Goal: Task Accomplishment & Management: Use online tool/utility

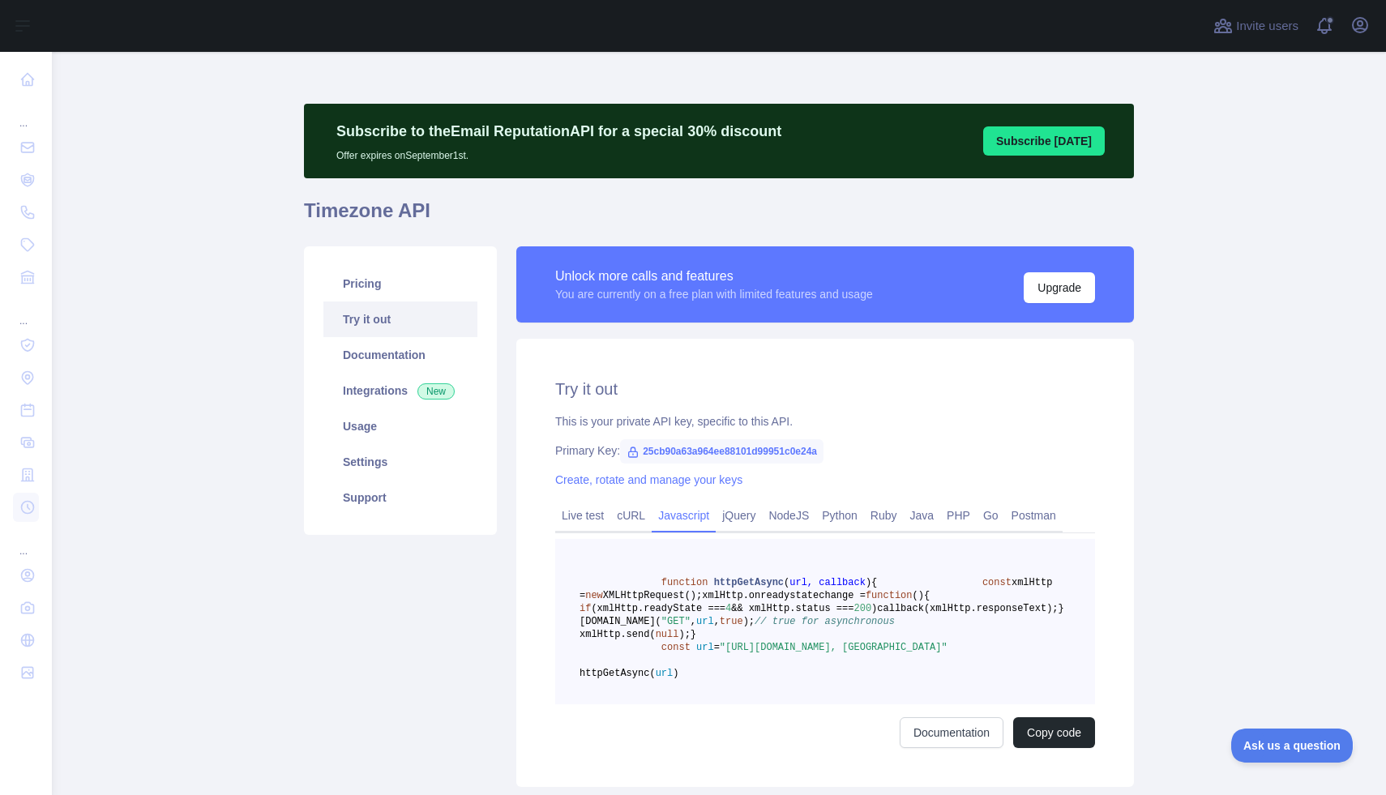
scroll to position [177, 0]
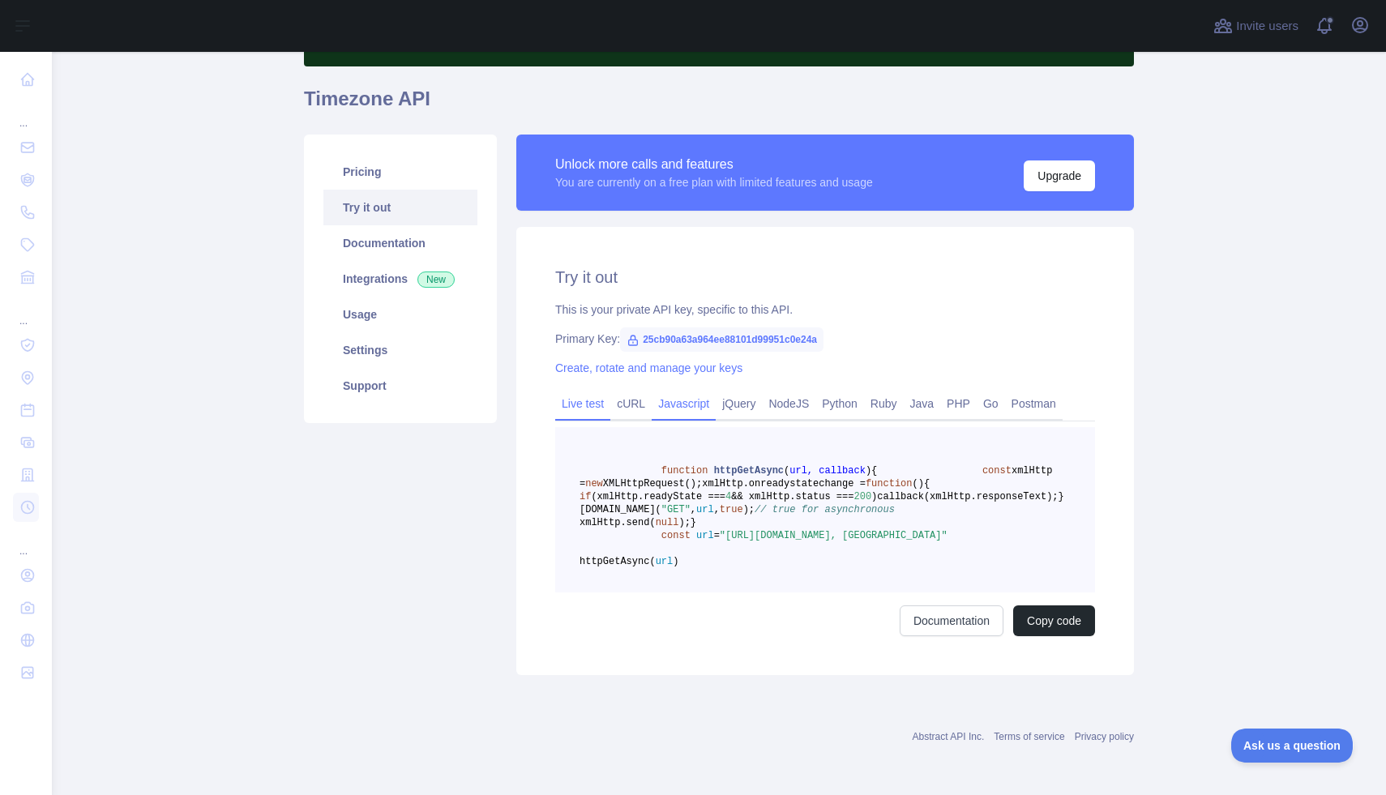
click at [578, 391] on link "Live test" at bounding box center [582, 404] width 55 height 26
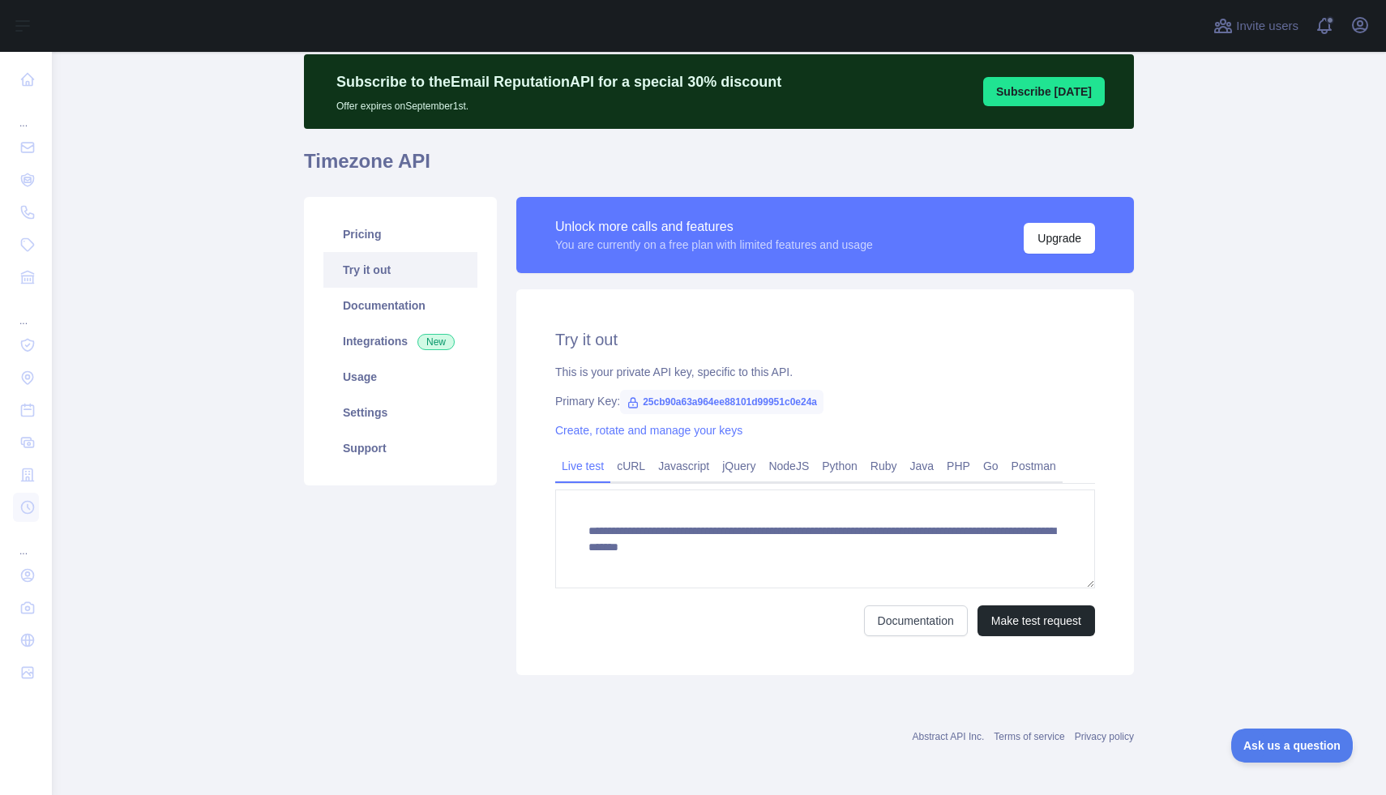
scroll to position [49, 0]
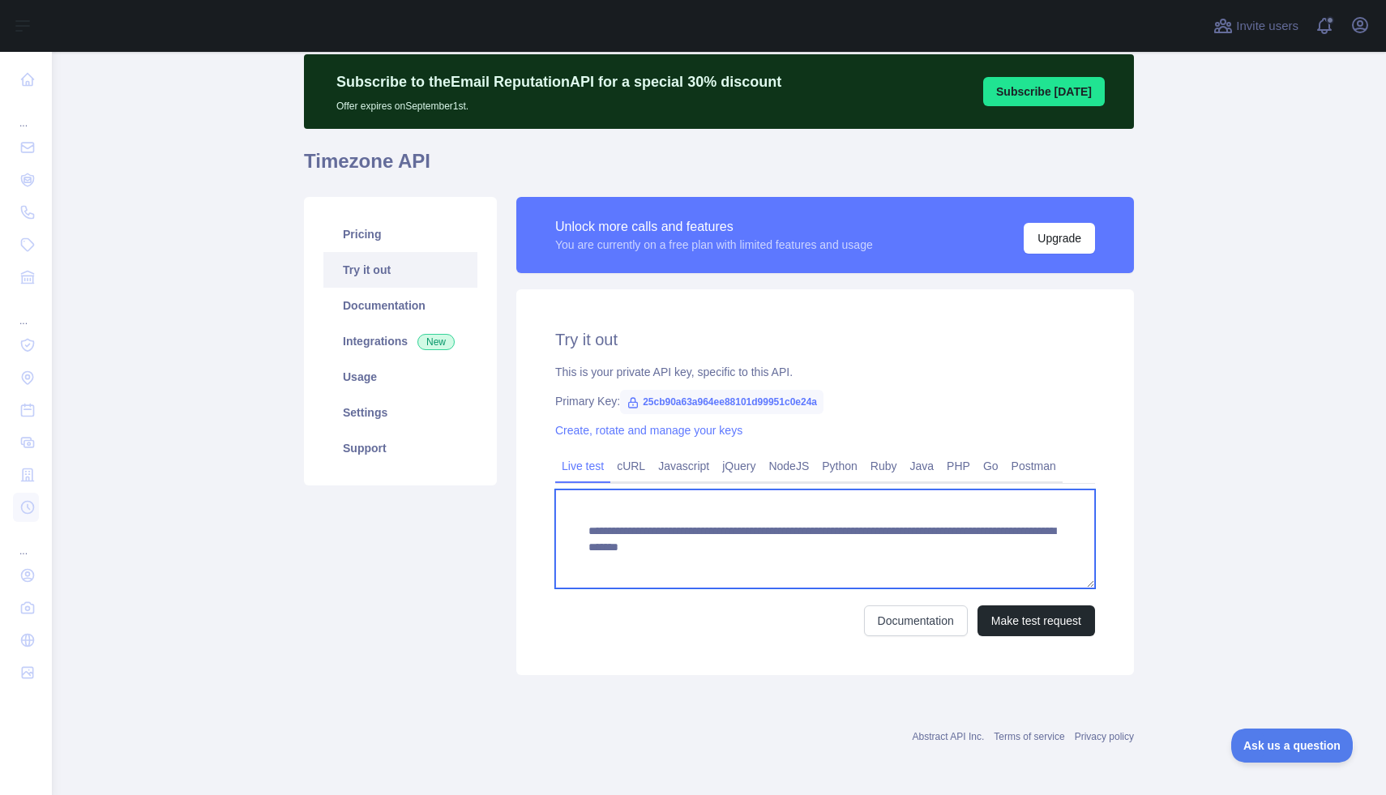
drag, startPoint x: 900, startPoint y: 547, endPoint x: 1032, endPoint y: 538, distance: 132.4
click at [1032, 538] on textarea "**********" at bounding box center [825, 538] width 540 height 99
click at [1025, 547] on textarea "**********" at bounding box center [825, 538] width 540 height 99
drag, startPoint x: 1028, startPoint y: 557, endPoint x: 999, endPoint y: 558, distance: 29.2
click at [1028, 557] on textarea "**********" at bounding box center [825, 538] width 540 height 99
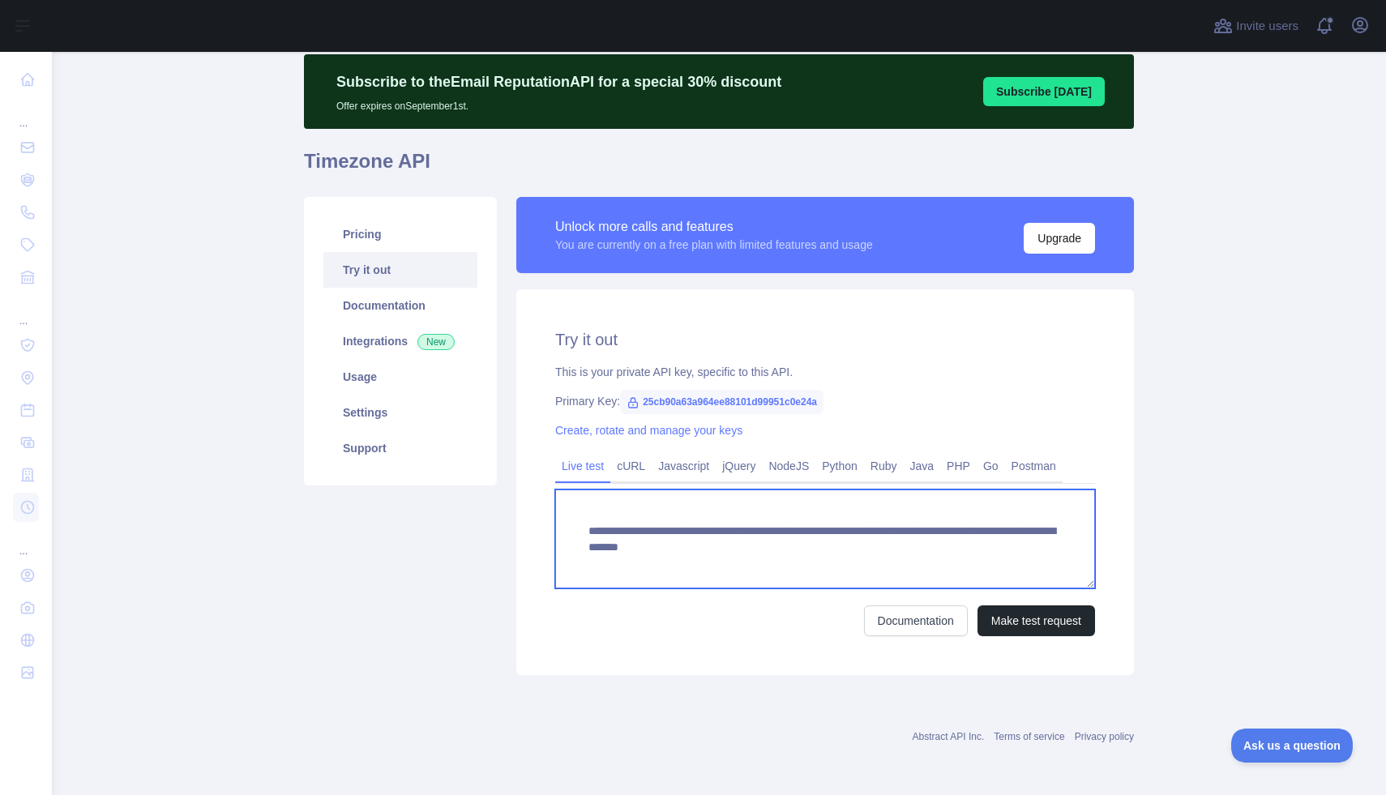
drag, startPoint x: 902, startPoint y: 546, endPoint x: 1024, endPoint y: 543, distance: 122.4
click at [1024, 543] on textarea "**********" at bounding box center [825, 538] width 540 height 99
paste textarea "**********"
type textarea "**********"
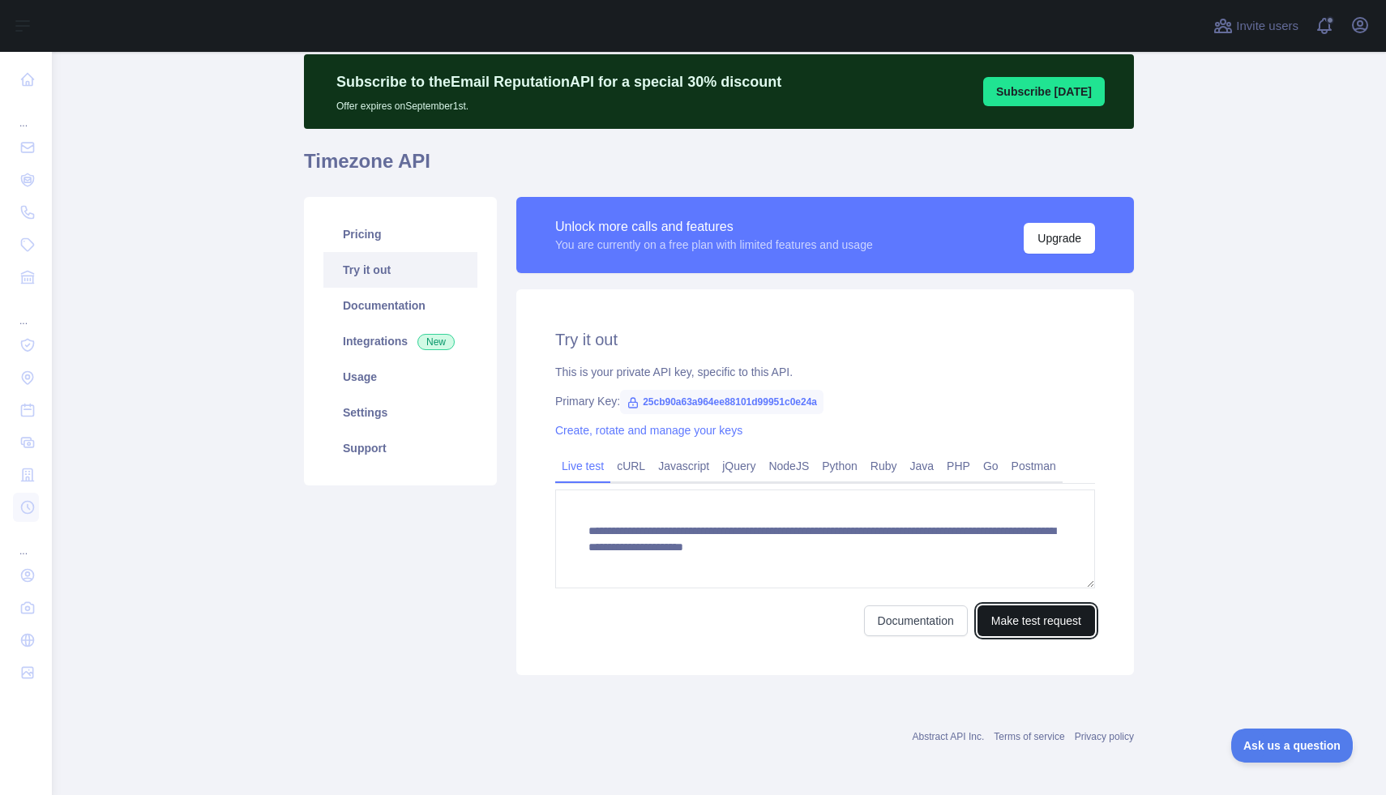
click at [1020, 620] on button "Make test request" at bounding box center [1036, 620] width 118 height 31
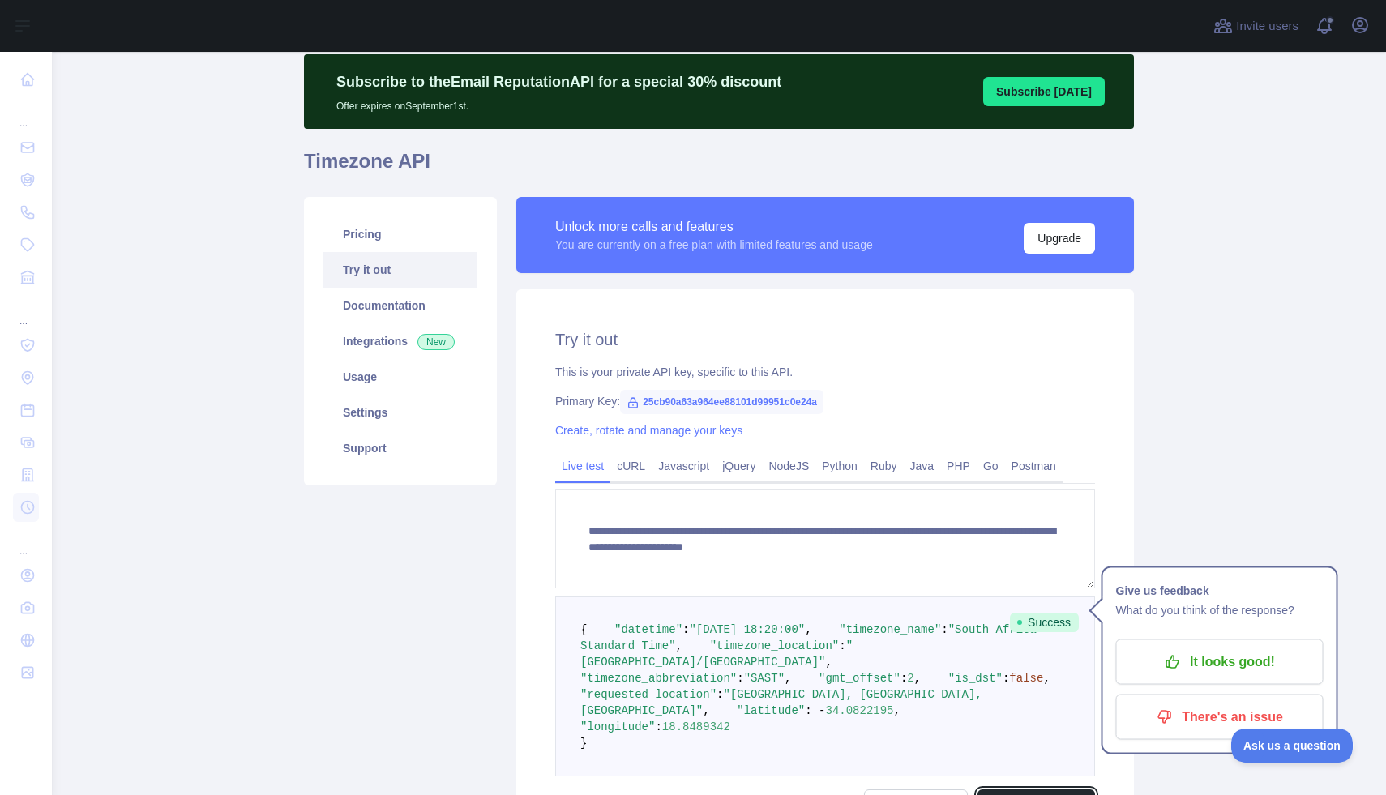
scroll to position [238, 0]
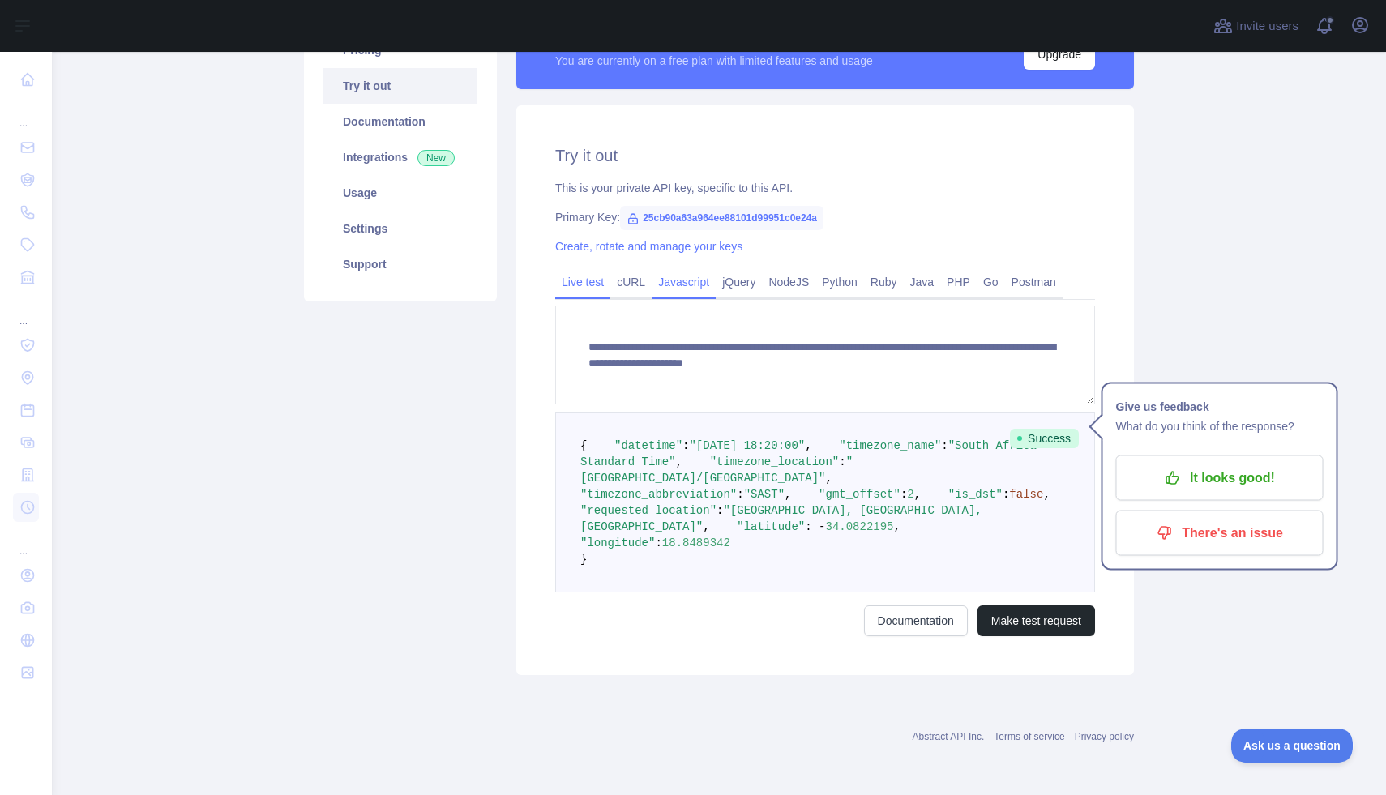
click at [691, 281] on link "Javascript" at bounding box center [684, 282] width 64 height 26
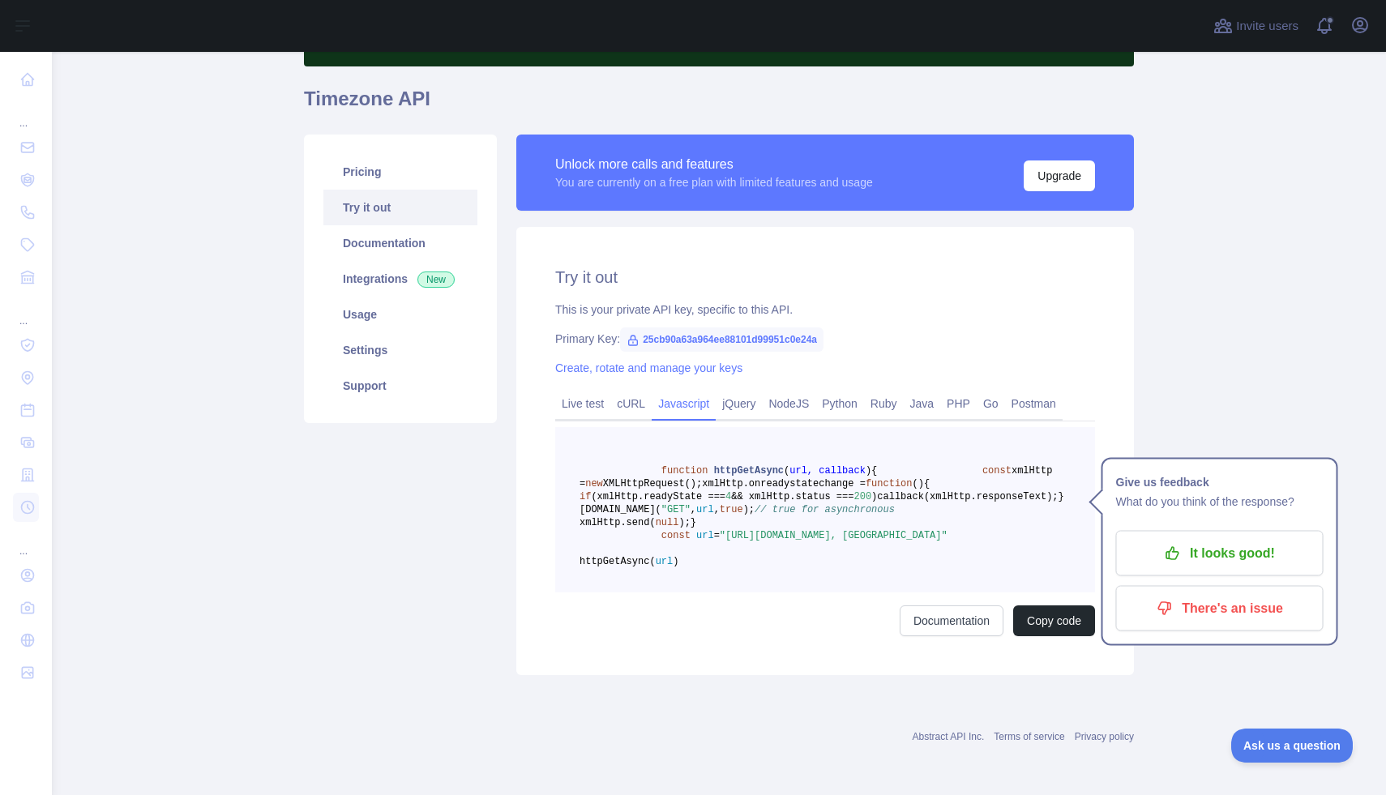
scroll to position [190, 0]
click at [636, 391] on link "cURL" at bounding box center [630, 404] width 41 height 26
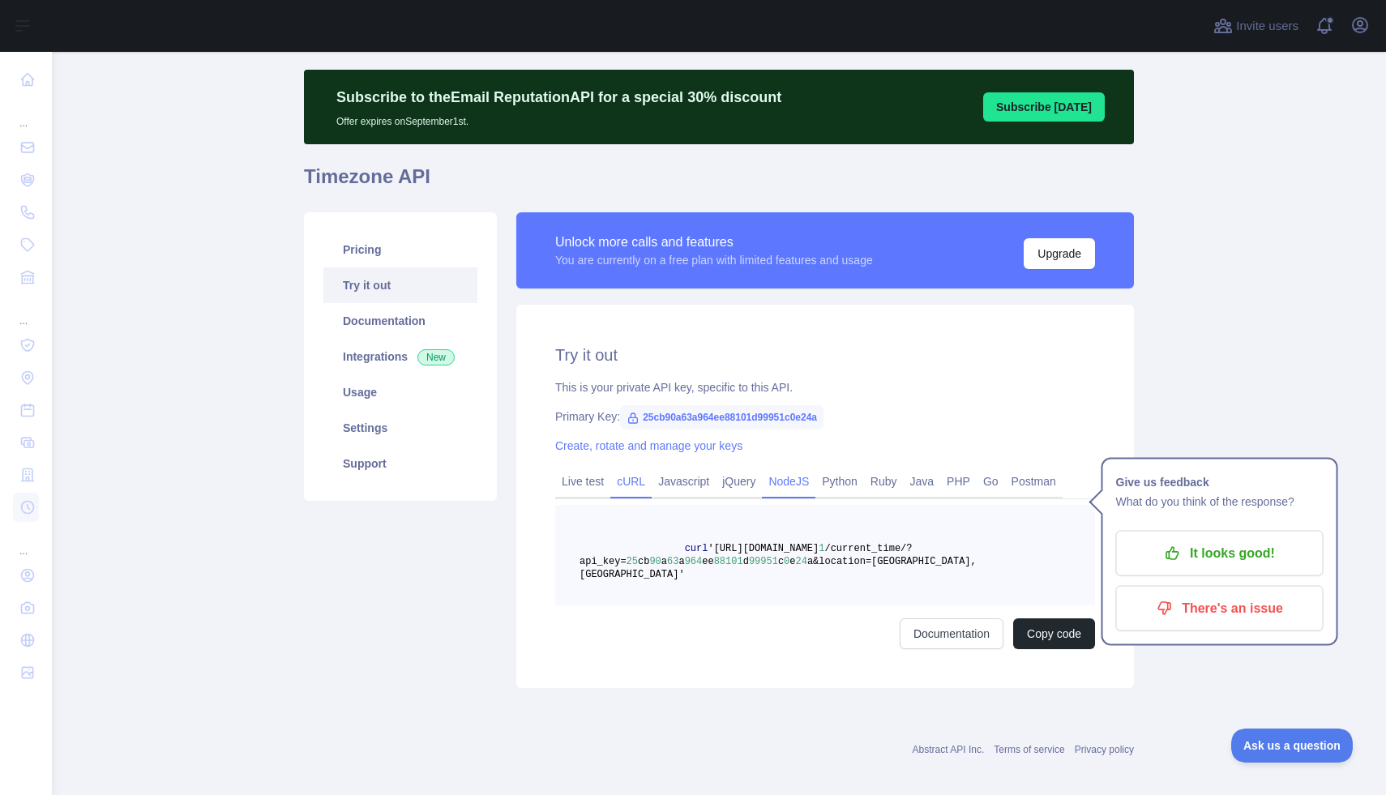
click at [783, 486] on link "NodeJS" at bounding box center [788, 481] width 53 height 26
drag, startPoint x: 658, startPoint y: 550, endPoint x: 706, endPoint y: 621, distance: 85.2
click at [706, 605] on pre "const axios = require('axios'); axios .get('[URL][DOMAIN_NAME] 1 /current_time/…" at bounding box center [825, 555] width 540 height 100
copy code "const axios = require('axios'); axios .get('[URL][DOMAIN_NAME] 1 /current_time/…"
click at [845, 421] on div "Primary Key: 25cb90a63a964ee88101d99951c0e24a" at bounding box center [825, 416] width 540 height 16
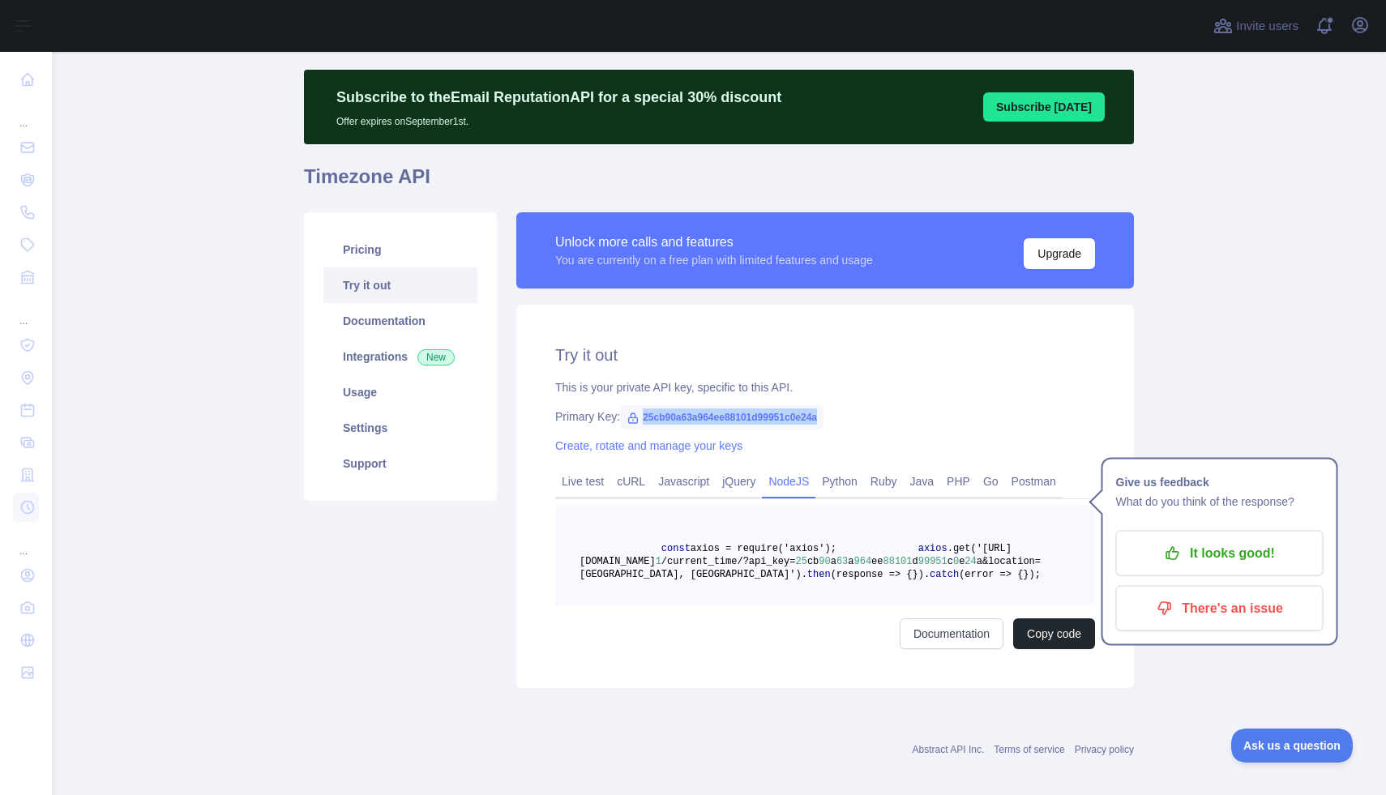
drag, startPoint x: 637, startPoint y: 416, endPoint x: 842, endPoint y: 414, distance: 205.0
click at [823, 414] on span "25cb90a63a964ee88101d99951c0e24a" at bounding box center [721, 417] width 203 height 24
copy span "25cb90a63a964ee88101d99951c0e24a"
click at [385, 420] on link "Settings" at bounding box center [400, 428] width 154 height 36
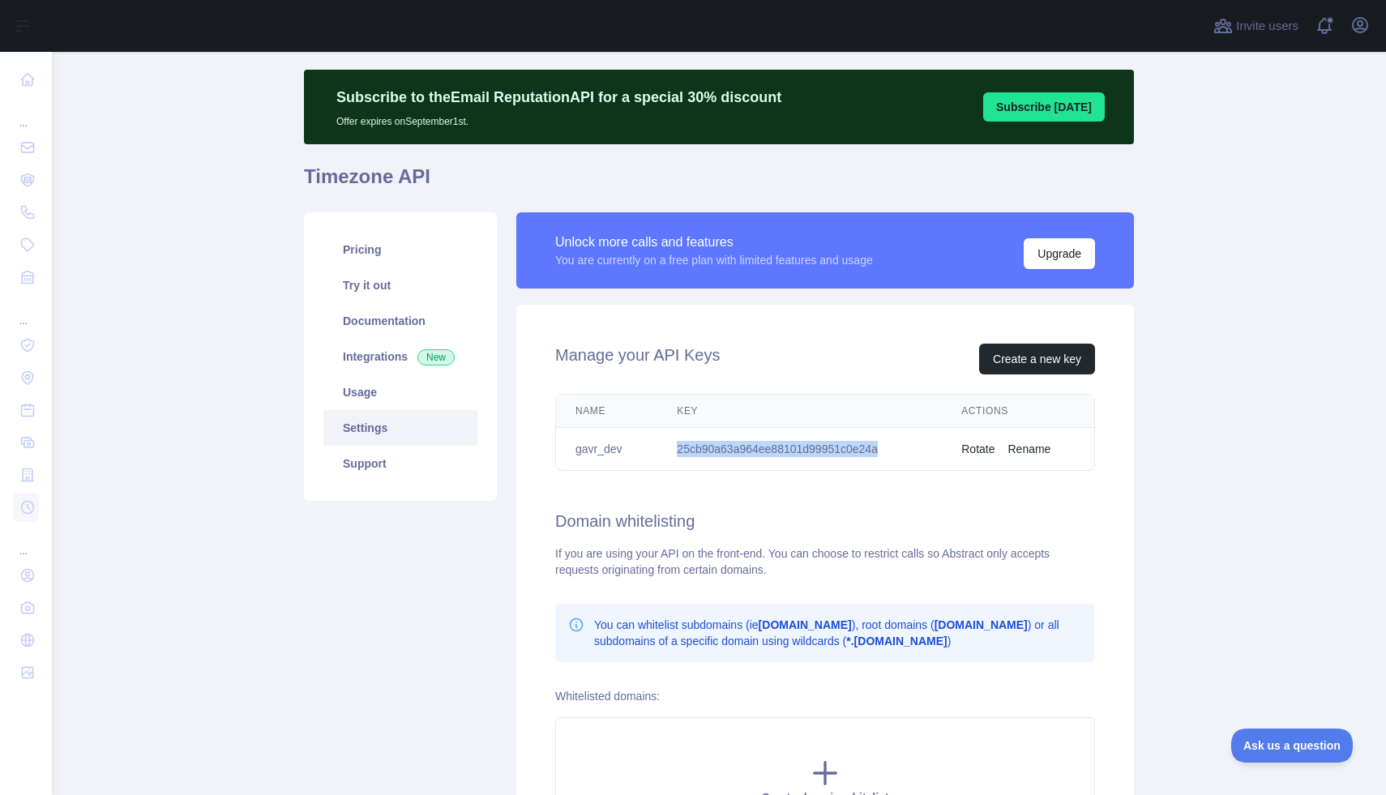
drag, startPoint x: 670, startPoint y: 448, endPoint x: 887, endPoint y: 447, distance: 216.4
click at [887, 447] on td "25cb90a63a964ee88101d99951c0e24a" at bounding box center [799, 449] width 284 height 43
copy td "25cb90a63a964ee88101d99951c0e24a"
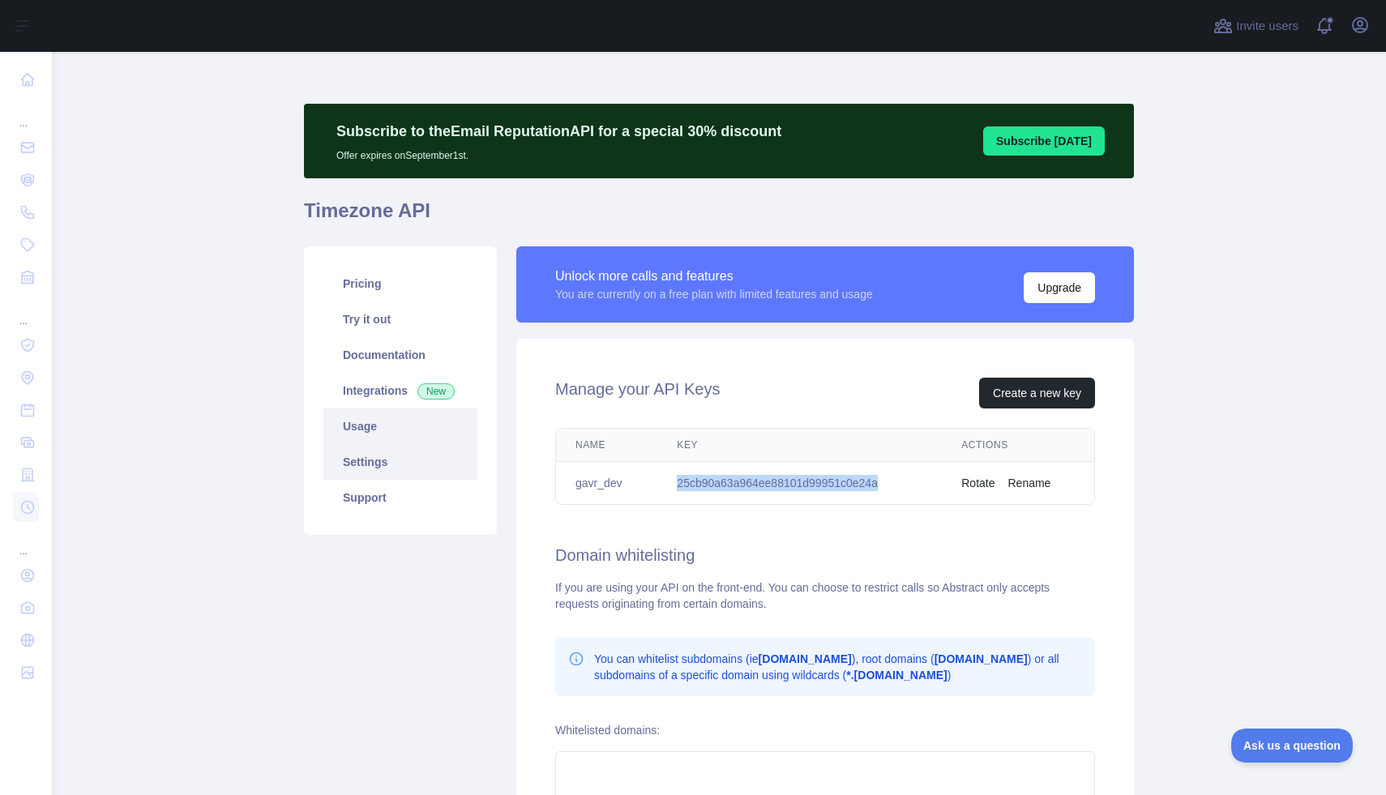
click at [373, 424] on link "Usage" at bounding box center [400, 426] width 154 height 36
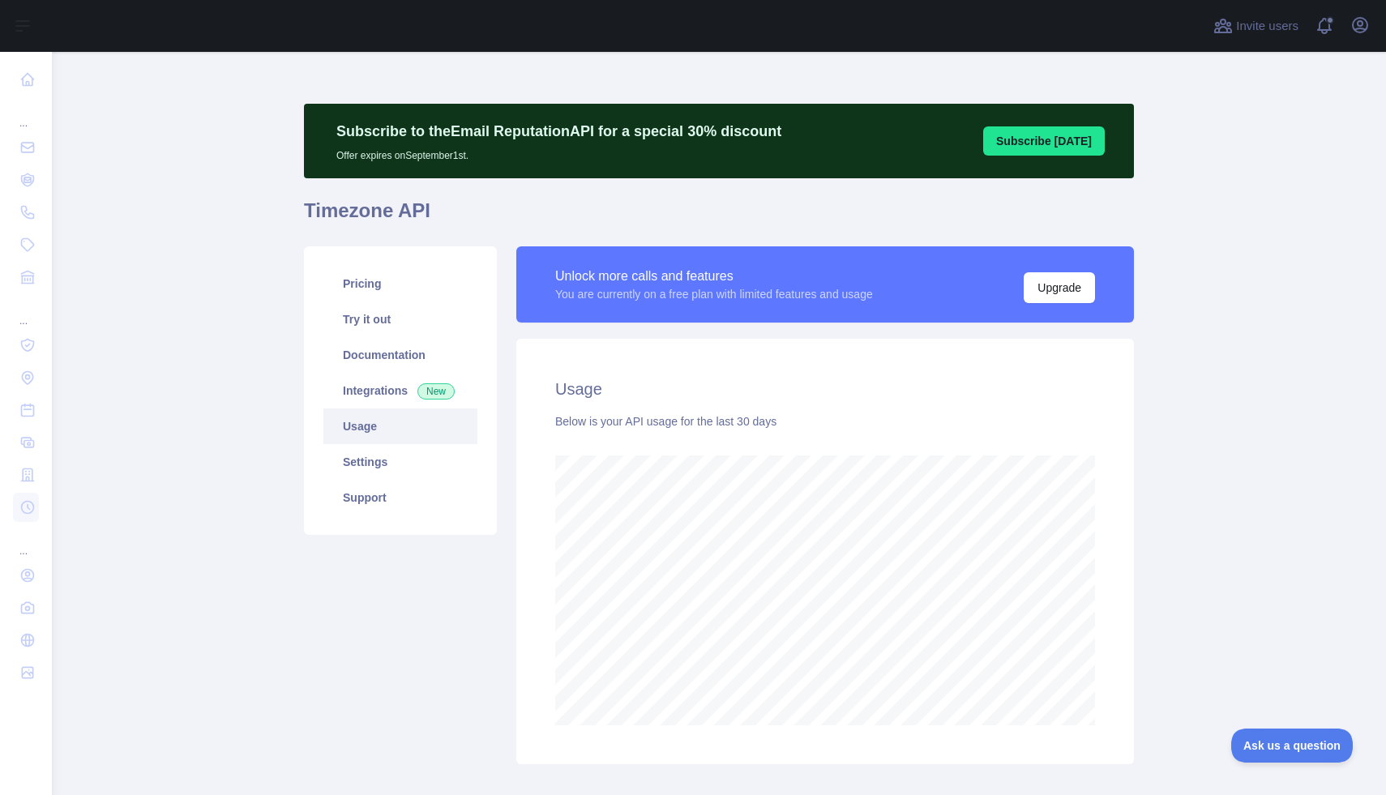
scroll to position [743, 1322]
click at [374, 391] on link "Integrations New" at bounding box center [400, 391] width 154 height 36
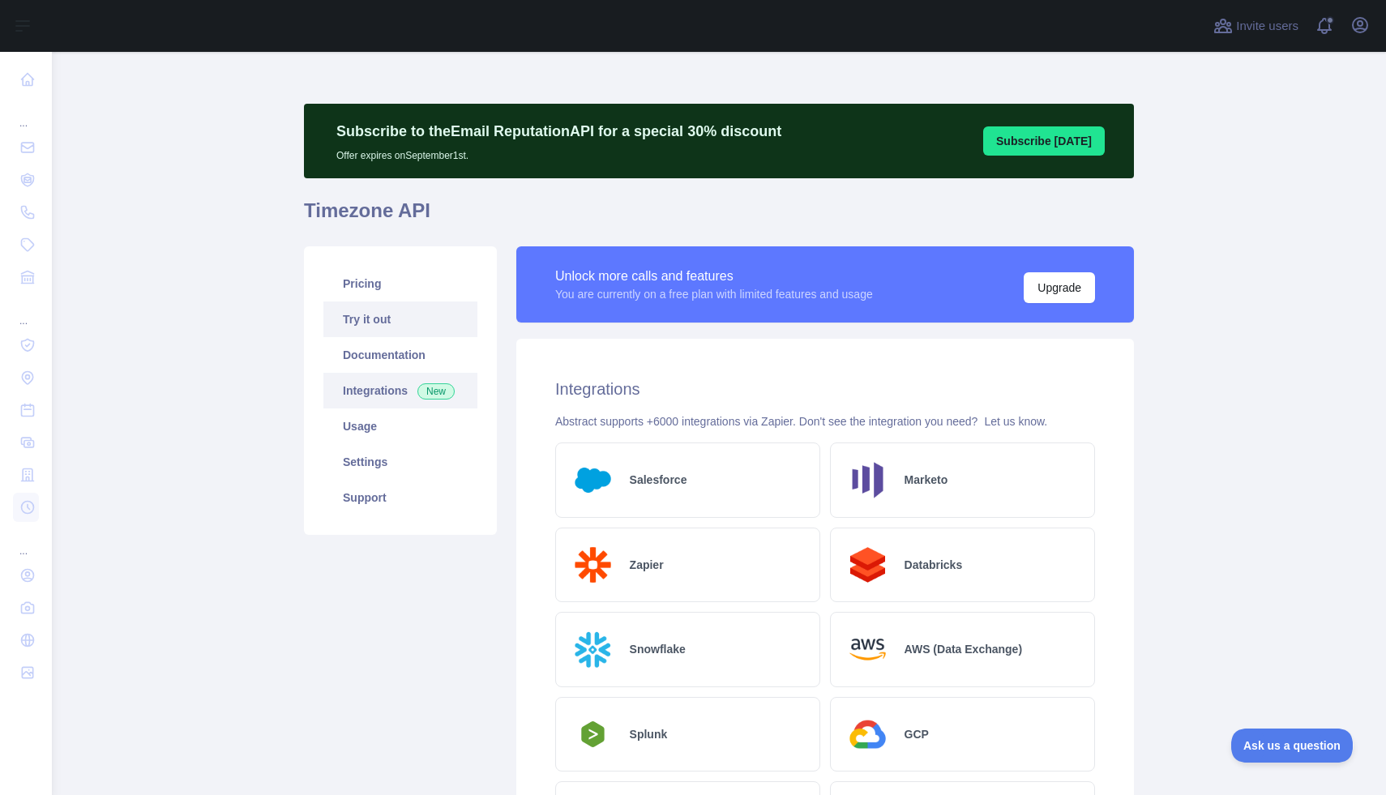
click at [387, 324] on link "Try it out" at bounding box center [400, 319] width 154 height 36
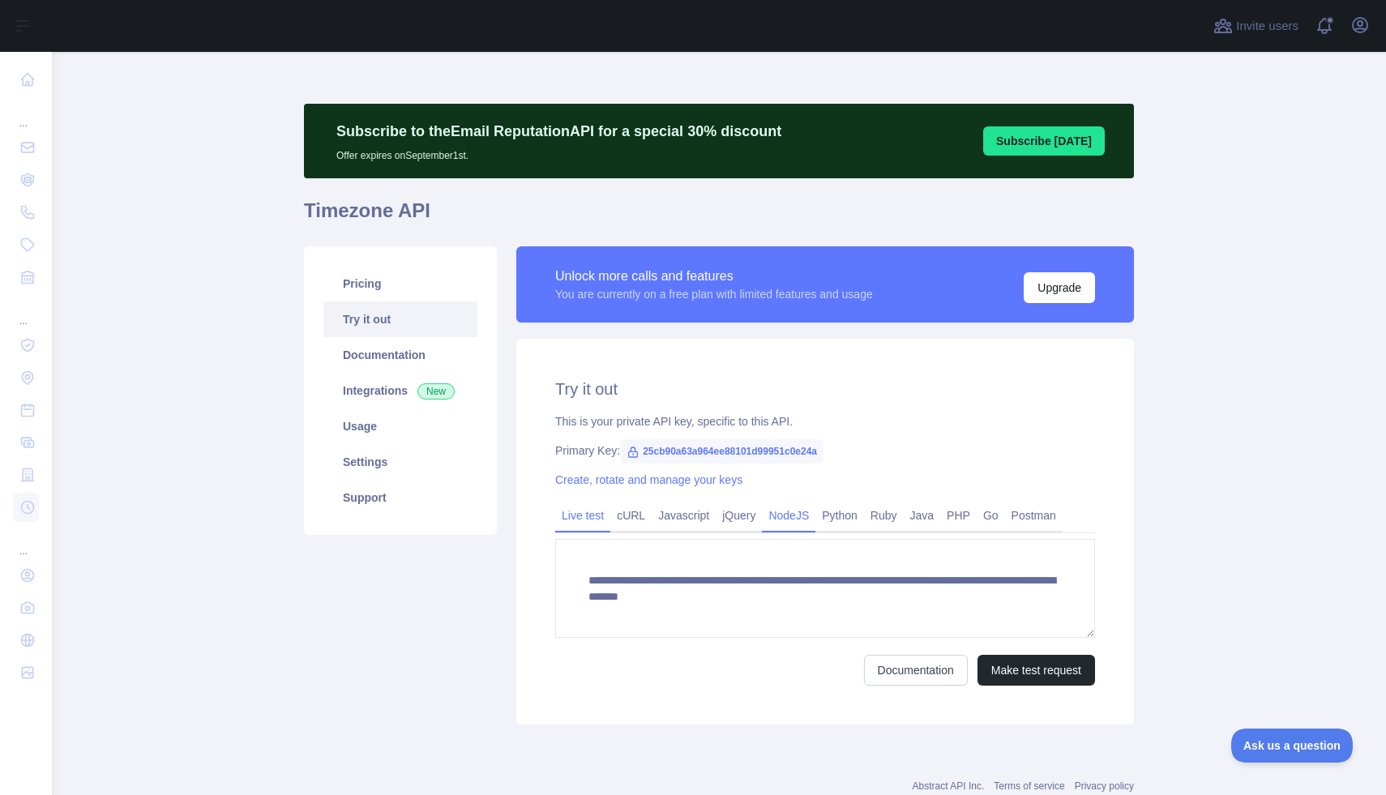
click at [799, 520] on link "NodeJS" at bounding box center [788, 515] width 53 height 26
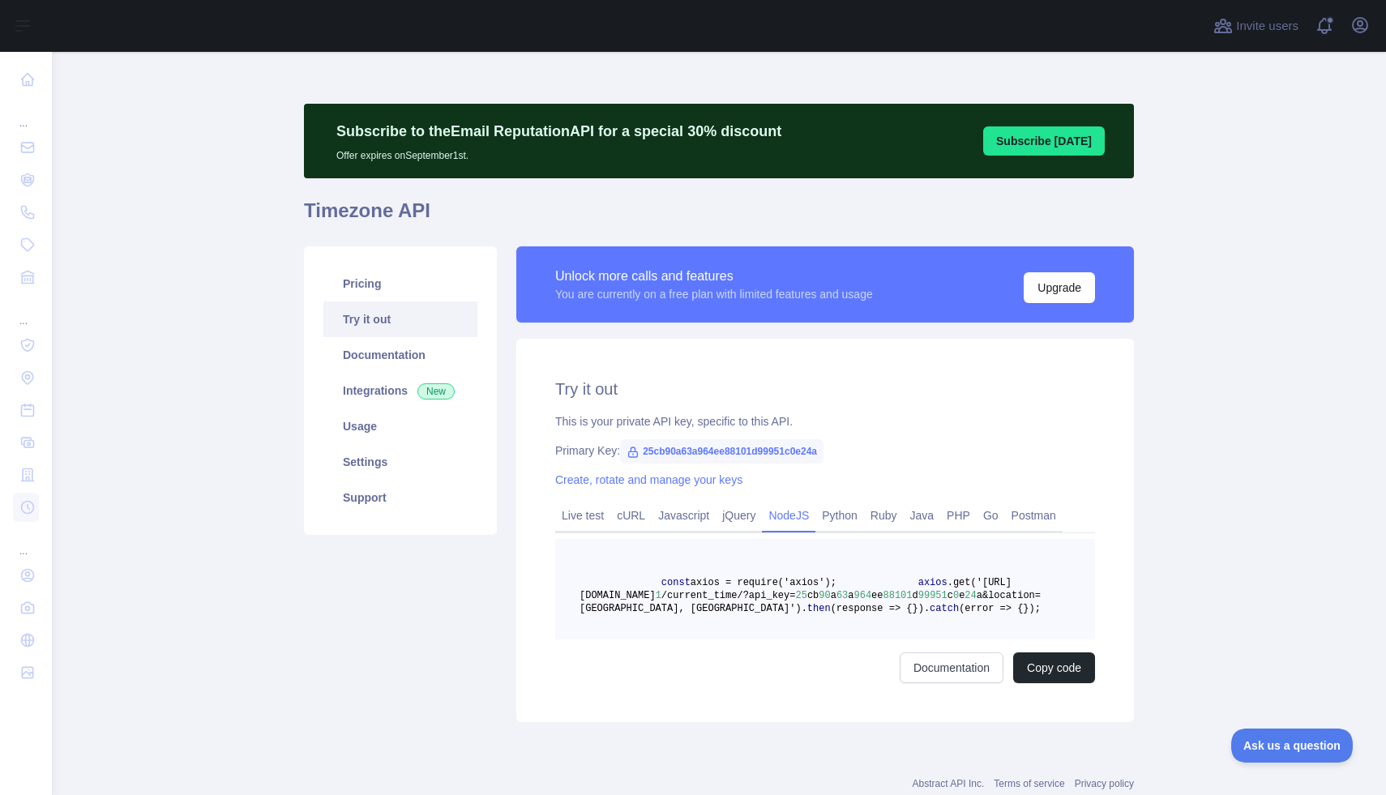
drag, startPoint x: 683, startPoint y: 638, endPoint x: 655, endPoint y: 586, distance: 59.1
click at [655, 586] on pre "const axios = require('axios'); axios .get('[URL][DOMAIN_NAME] 1 /current_time/…" at bounding box center [825, 589] width 540 height 100
copy code "const axios = require('axios'); axios .get('[URL][DOMAIN_NAME] 1 /current_time/…"
click at [579, 515] on link "Live test" at bounding box center [582, 515] width 55 height 26
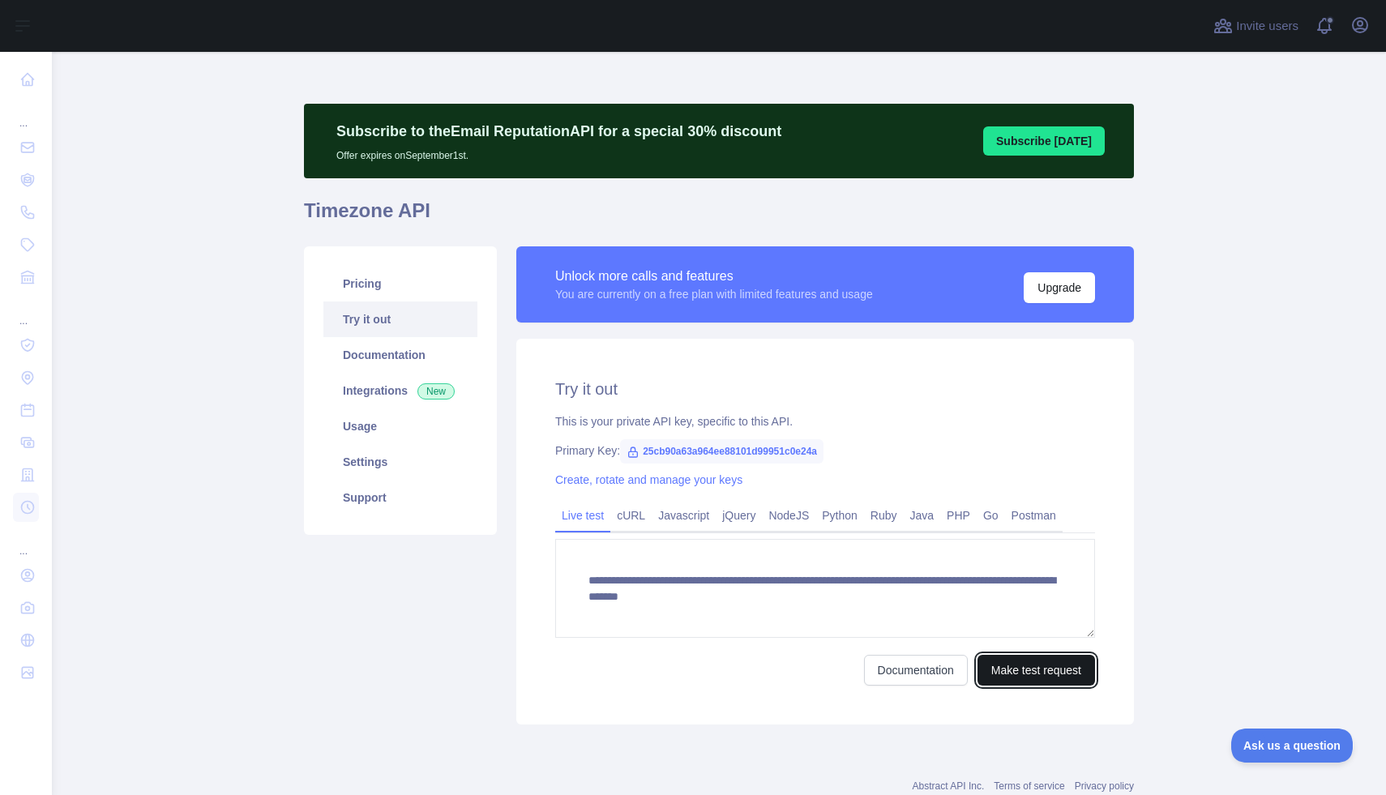
click at [1021, 673] on button "Make test request" at bounding box center [1036, 670] width 118 height 31
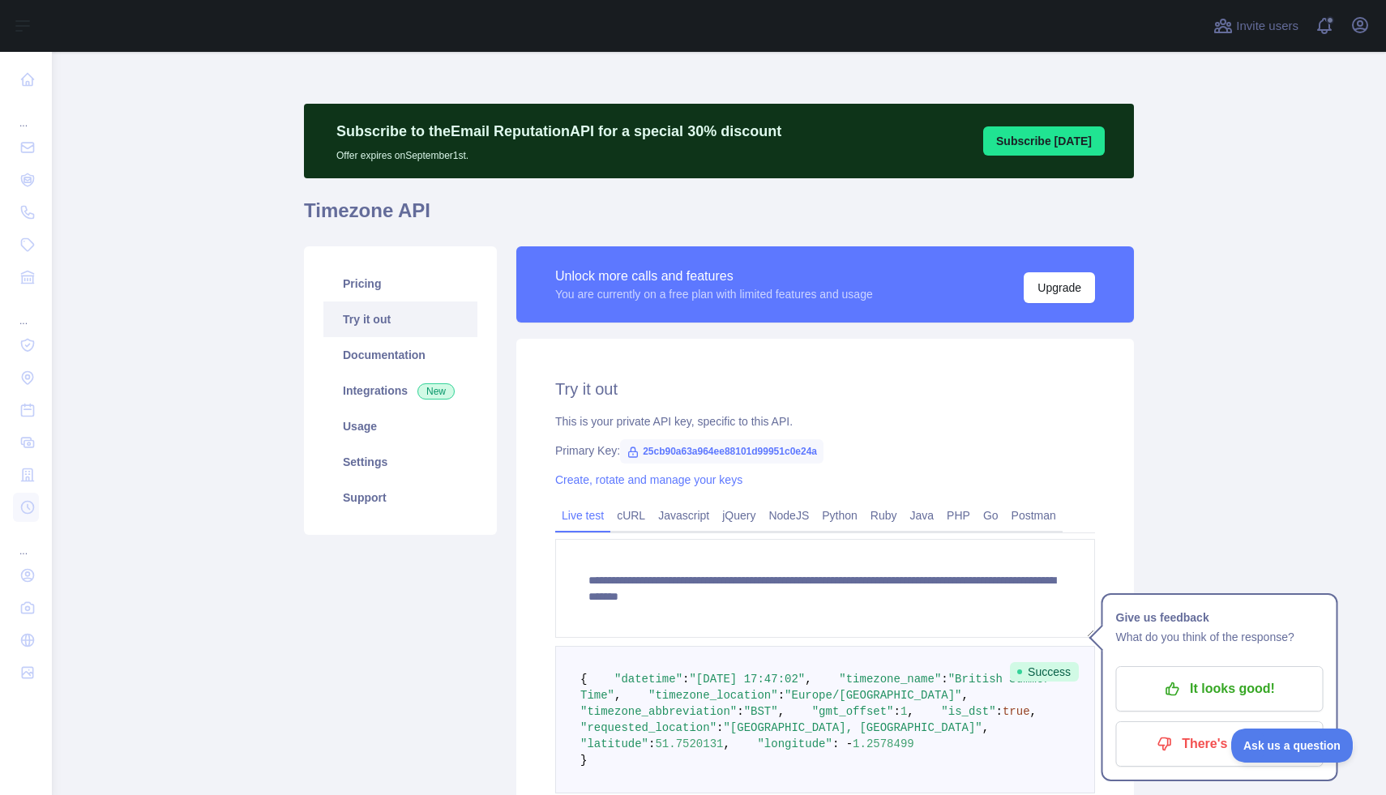
scroll to position [282, 0]
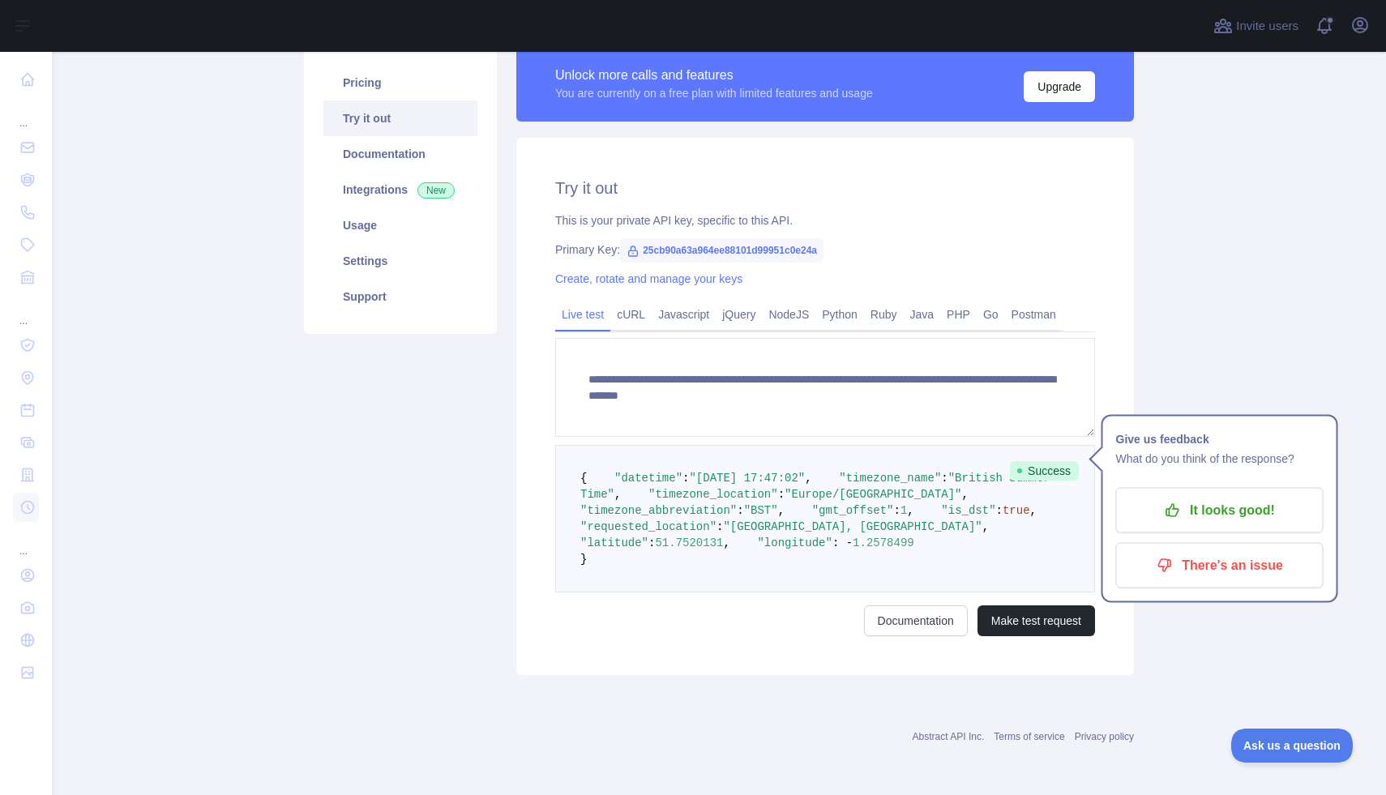
click at [656, 488] on span ""timezone_location"" at bounding box center [713, 494] width 130 height 13
copy span "timezone_location"
